Goal: Information Seeking & Learning: Learn about a topic

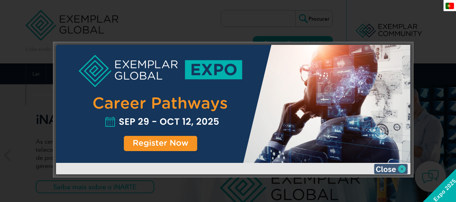
click at [385, 169] on img at bounding box center [391, 169] width 34 height 10
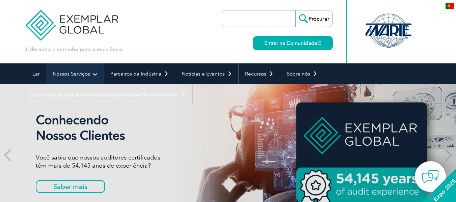
click at [82, 71] on link "Nossos Serviços" at bounding box center [74, 73] width 57 height 21
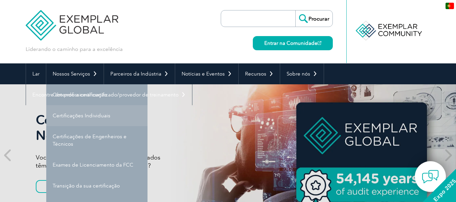
click at [92, 116] on font "Certificações Individuais" at bounding box center [82, 116] width 58 height 6
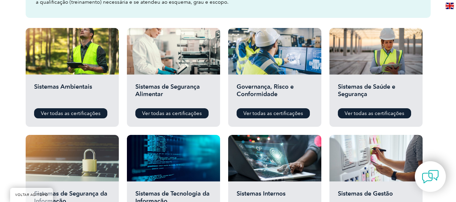
scroll to position [230, 0]
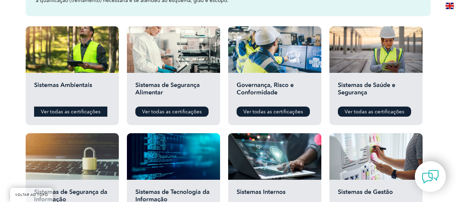
click at [92, 111] on font "Ver todas as certificações" at bounding box center [71, 112] width 60 height 6
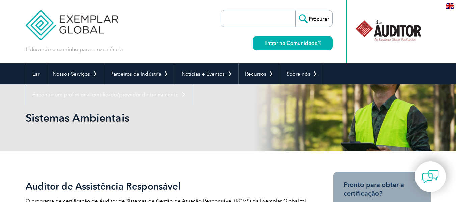
click at [451, 3] on img at bounding box center [450, 6] width 8 height 6
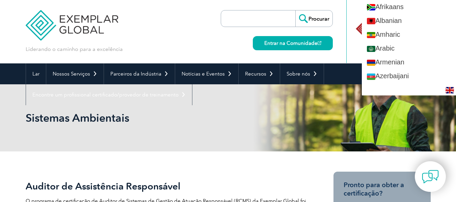
click at [200, 48] on div "Liderando o caminho para a excelência" at bounding box center [228, 31] width 405 height 63
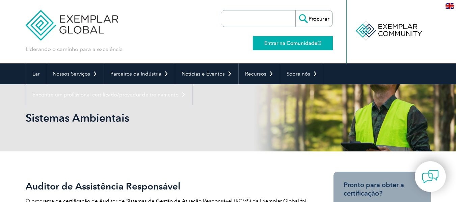
click at [302, 43] on font "Entrar na Comunidade" at bounding box center [290, 43] width 53 height 6
click at [289, 41] on font "Entrar na Comunidade" at bounding box center [290, 43] width 53 height 6
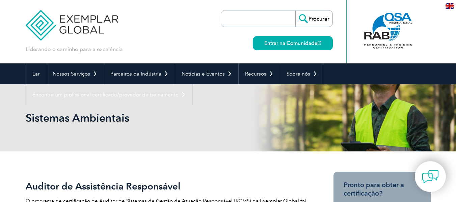
scroll to position [146, 0]
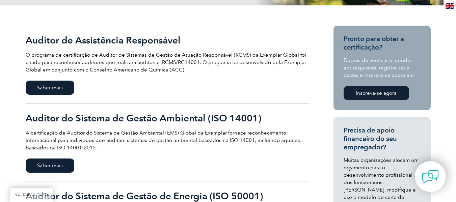
click at [370, 95] on font "Inscreva-se agora" at bounding box center [376, 93] width 41 height 6
